Goal: Information Seeking & Learning: Check status

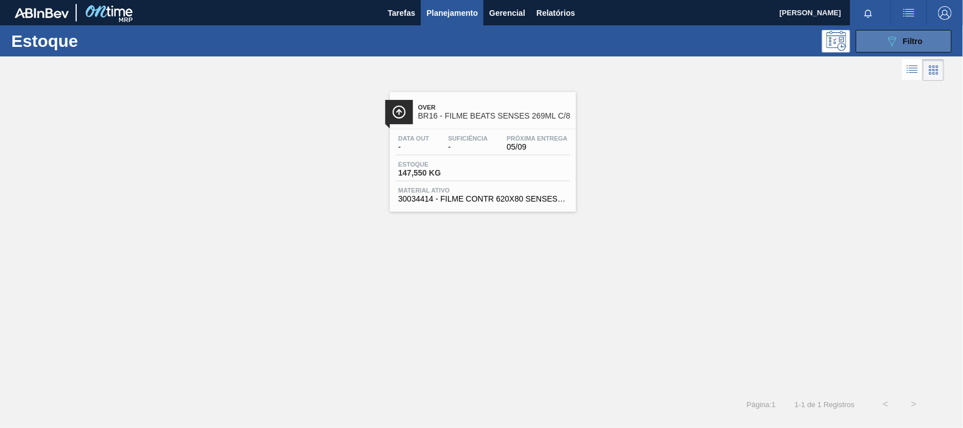
click at [881, 42] on button "089F7B8B-B2A5-4AFE-B5C0-19BA573D28AC Filtro" at bounding box center [904, 41] width 96 height 23
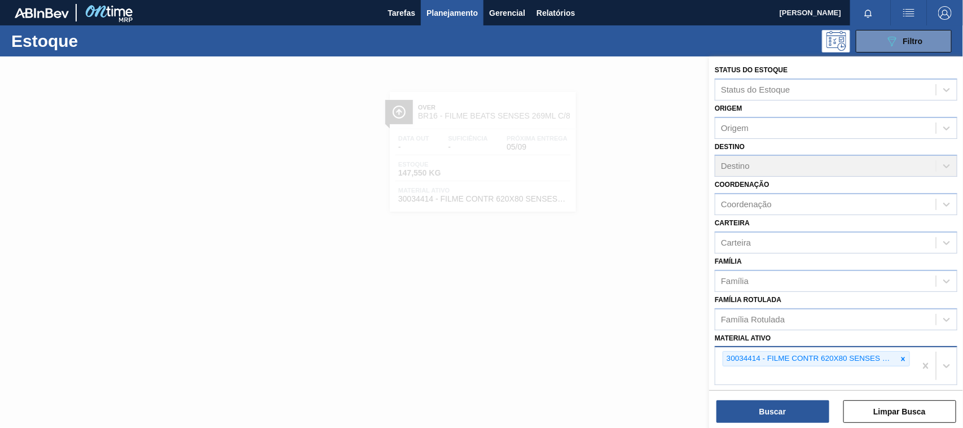
click at [901, 359] on icon at bounding box center [904, 359] width 8 height 8
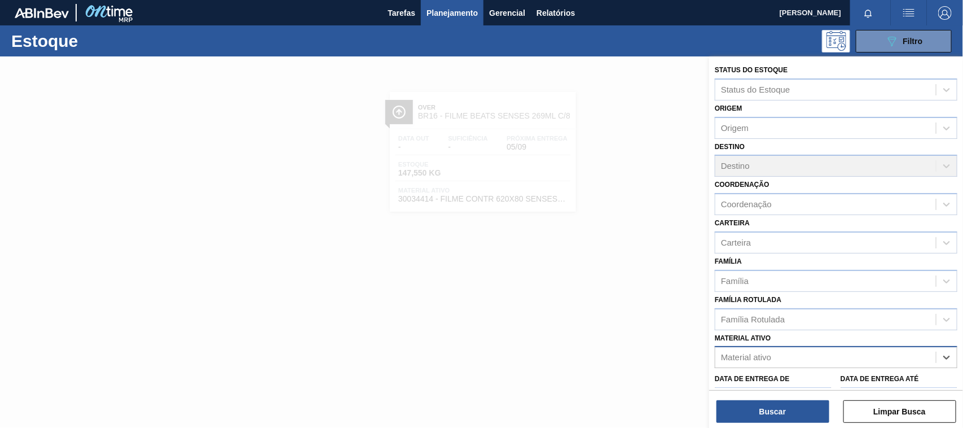
paste ativo "30033318"
type ativo "30033318"
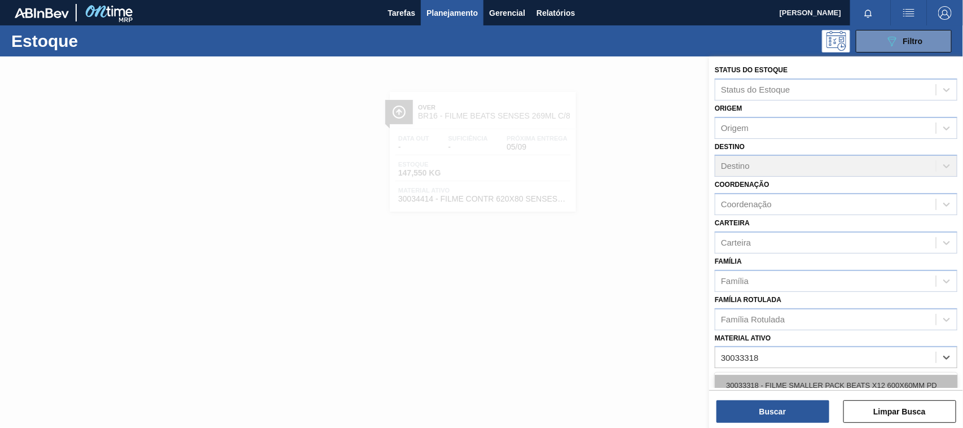
click at [842, 381] on div "30033318 - FILME SMALLER PACK BEATS X12 600X60MM PD" at bounding box center [836, 385] width 243 height 21
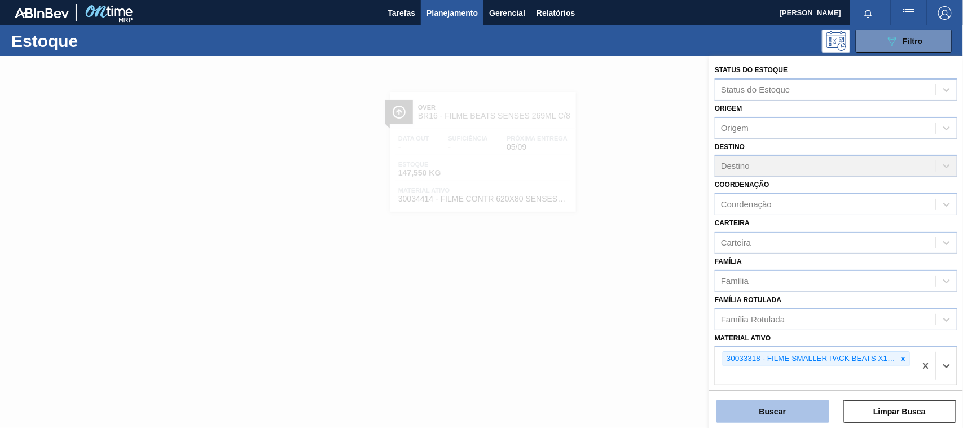
click at [796, 413] on button "Buscar" at bounding box center [773, 411] width 113 height 23
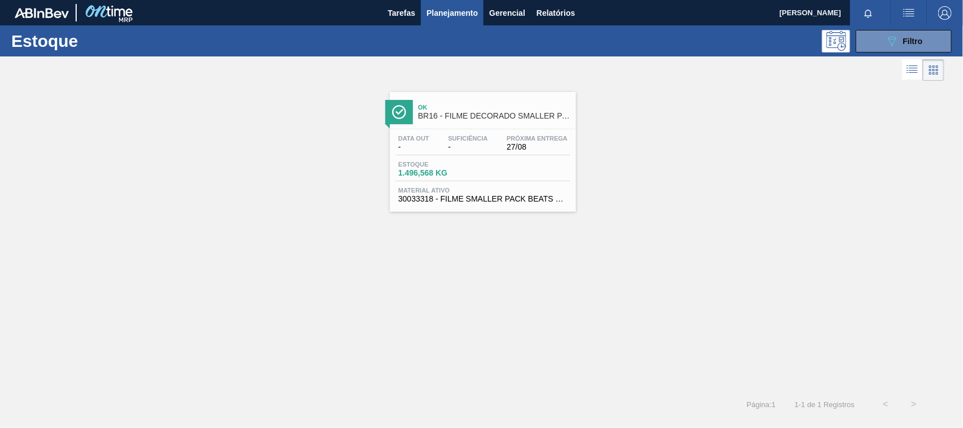
click at [498, 181] on div "Estoque 1.496,568 KG" at bounding box center [483, 171] width 175 height 20
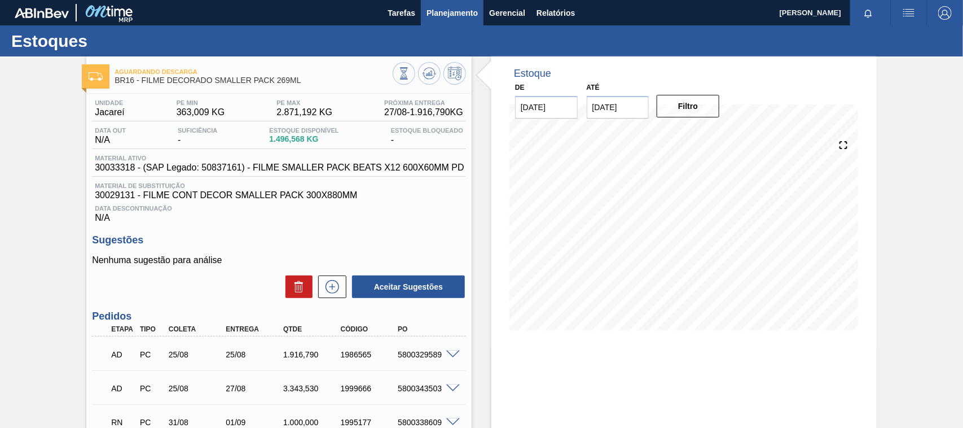
click at [444, 12] on span "Planejamento" at bounding box center [452, 13] width 51 height 14
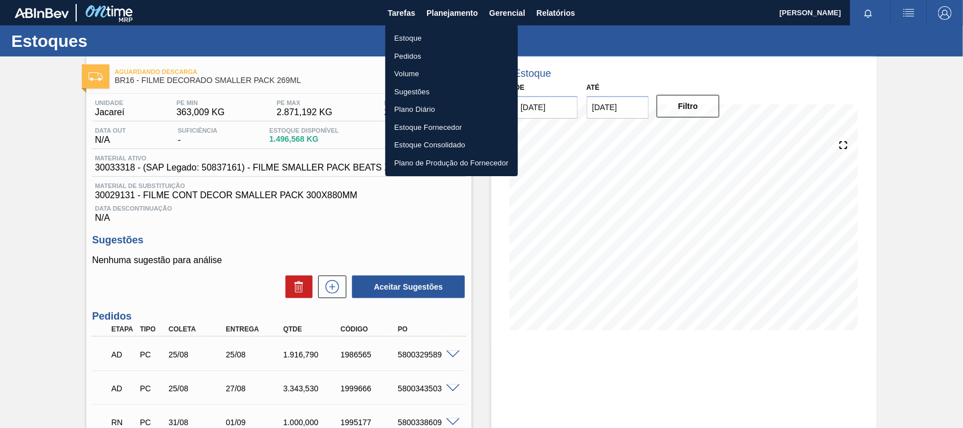
click at [447, 37] on li "Estoque" at bounding box center [451, 38] width 133 height 18
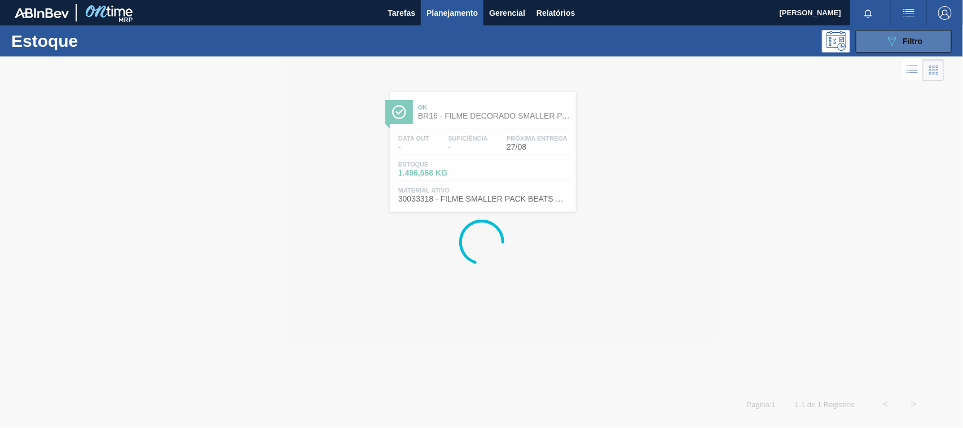
drag, startPoint x: 887, startPoint y: 55, endPoint x: 887, endPoint y: 48, distance: 6.8
click at [887, 55] on div "Estoque 089F7B8B-B2A5-4AFE-B5C0-19BA573D28AC Filtro" at bounding box center [481, 40] width 963 height 31
click at [887, 45] on icon "089F7B8B-B2A5-4AFE-B5C0-19BA573D28AC" at bounding box center [892, 41] width 14 height 14
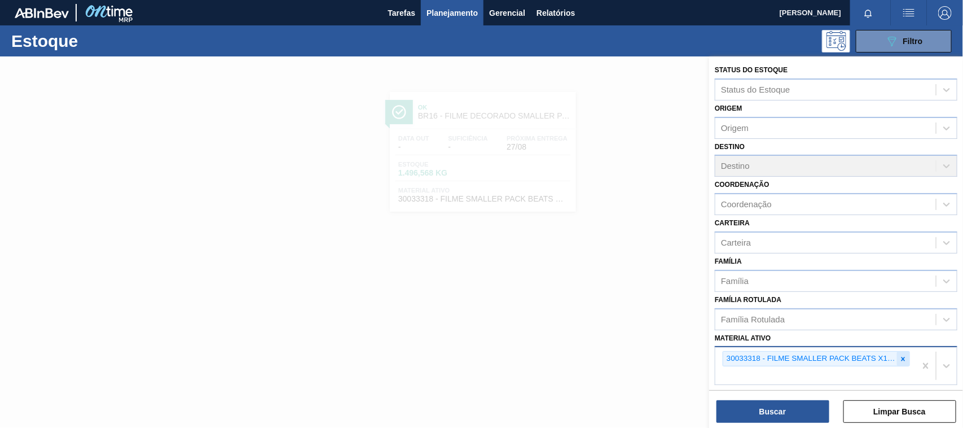
click at [902, 357] on icon at bounding box center [904, 359] width 4 height 4
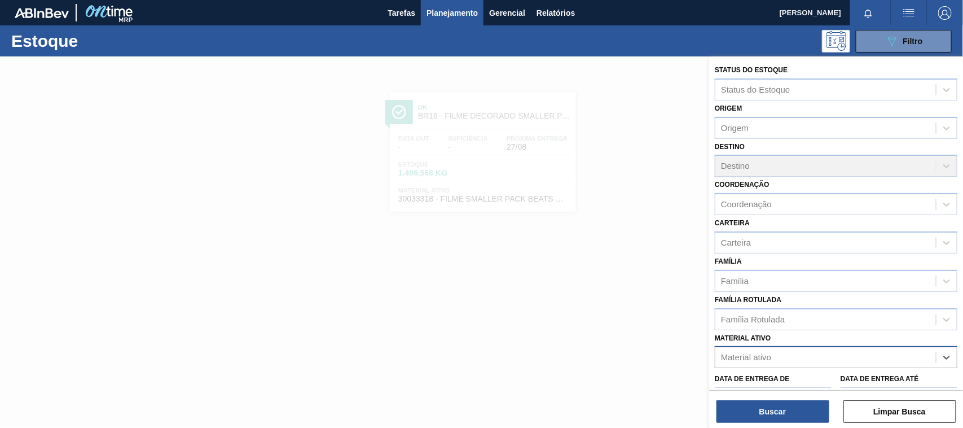
paste ativo "30007319"
type ativo "30007319"
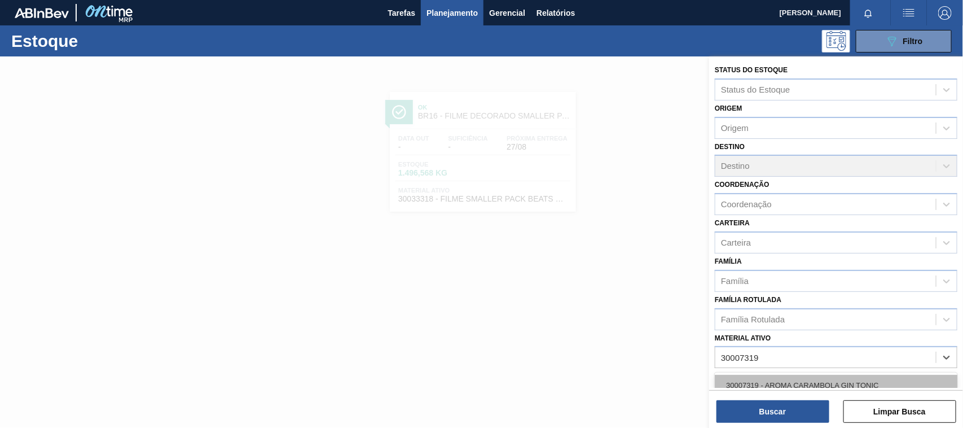
click at [777, 381] on div "30007319 - AROMA CARAMBOLA GIN TONIC" at bounding box center [836, 385] width 243 height 21
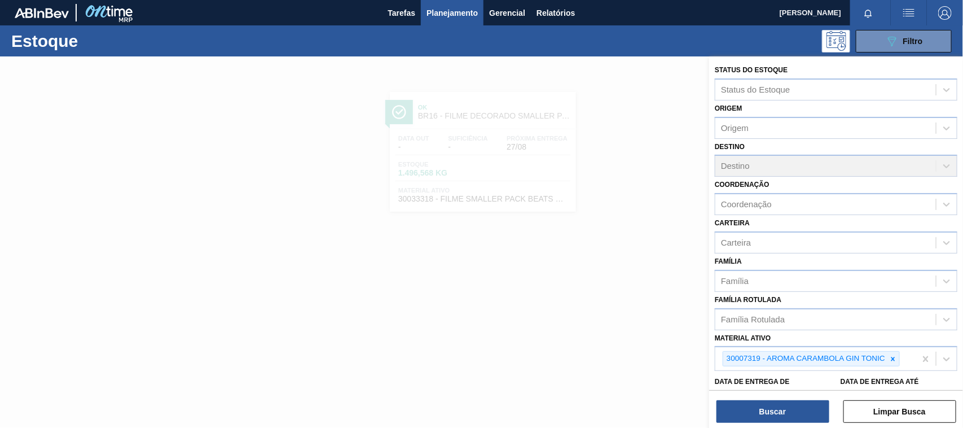
click at [506, 179] on div at bounding box center [481, 270] width 963 height 428
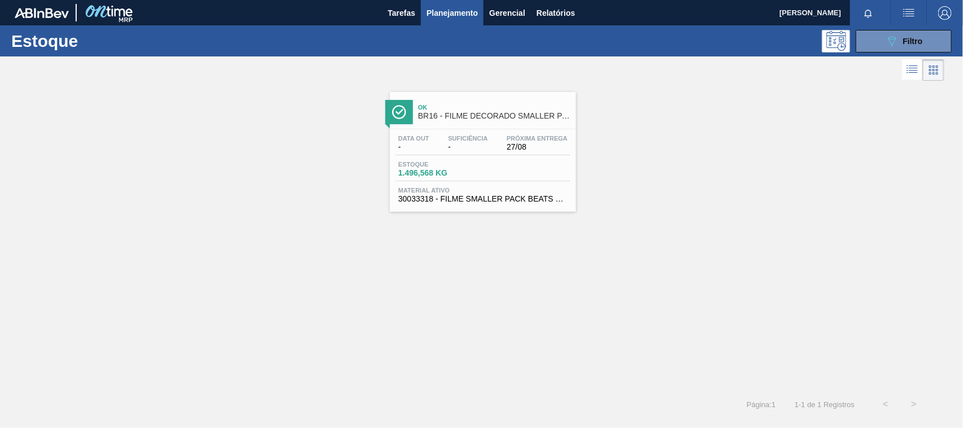
click at [506, 179] on div at bounding box center [481, 270] width 963 height 428
click at [506, 179] on div "Estoque 1.496,568 KG" at bounding box center [483, 171] width 175 height 20
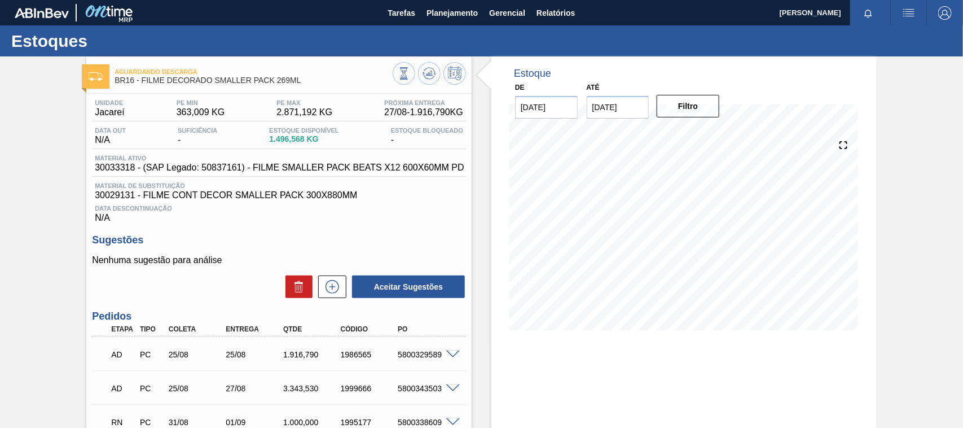
scroll to position [105, 0]
